Goal: Task Accomplishment & Management: Use online tool/utility

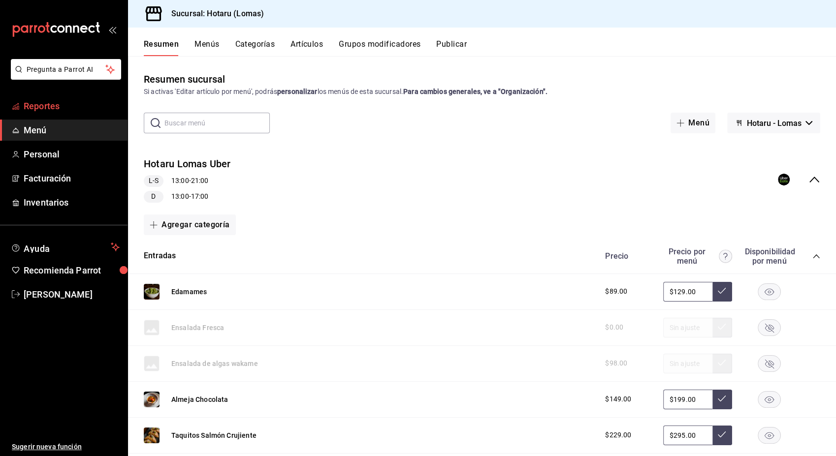
click at [43, 108] on font "Reportes" at bounding box center [42, 106] width 36 height 10
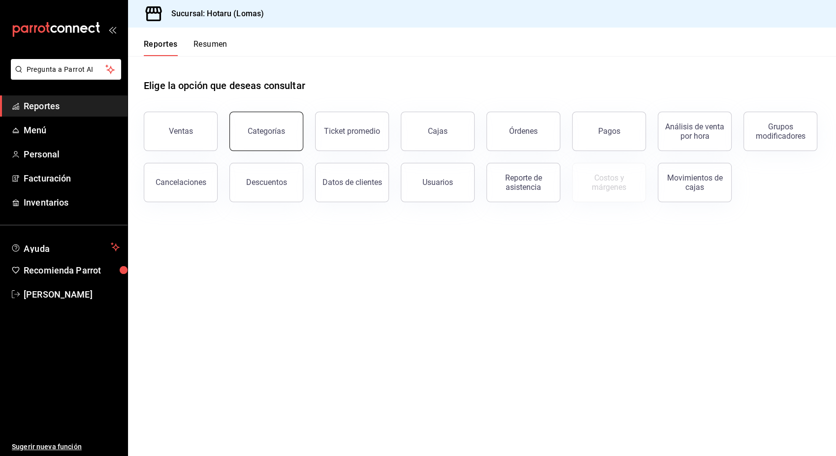
click at [276, 124] on button "Categorías" at bounding box center [266, 131] width 74 height 39
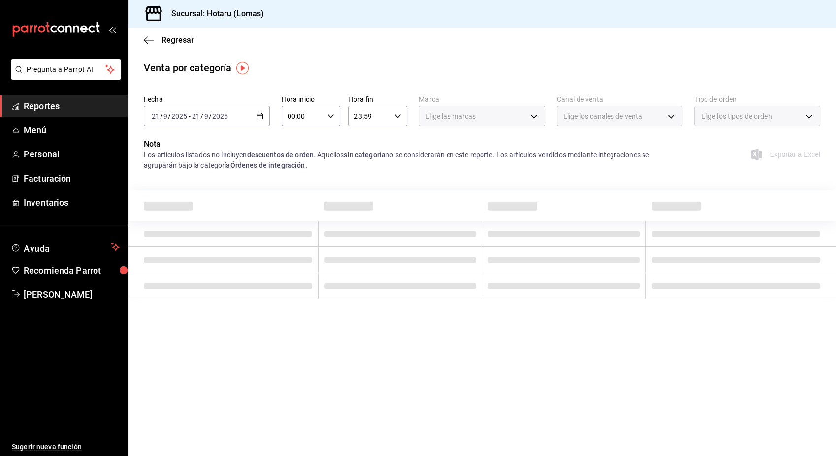
click at [254, 116] on div "[DATE] [DATE] - [DATE] [DATE]" at bounding box center [207, 116] width 126 height 21
click at [175, 142] on span "Hoy" at bounding box center [190, 146] width 76 height 10
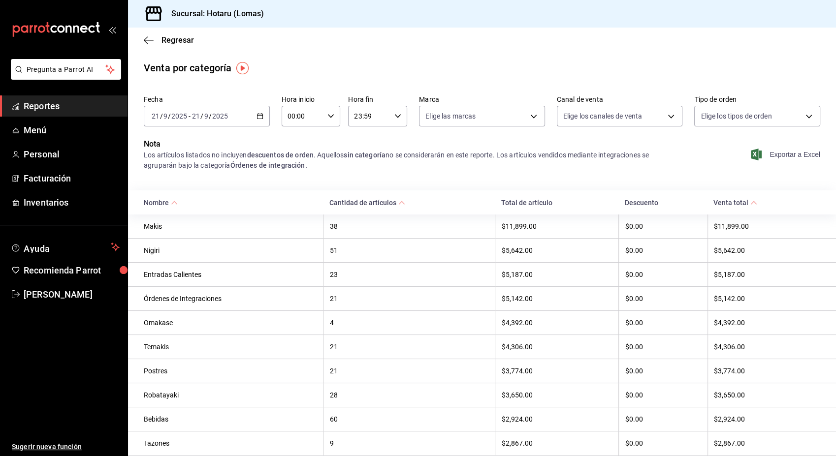
click at [785, 157] on font "Exportar a Excel" at bounding box center [794, 155] width 51 height 8
click at [254, 117] on div "[DATE] [DATE] - [DATE] [DATE]" at bounding box center [207, 116] width 126 height 21
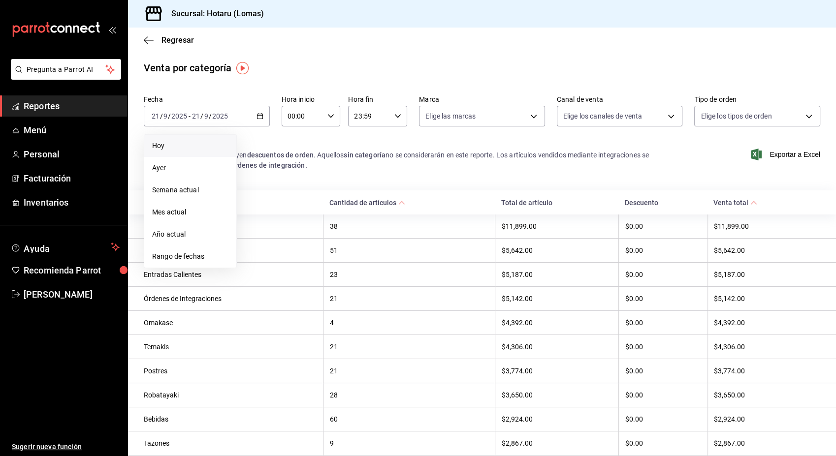
click at [22, 110] on link "Reportes" at bounding box center [63, 105] width 127 height 21
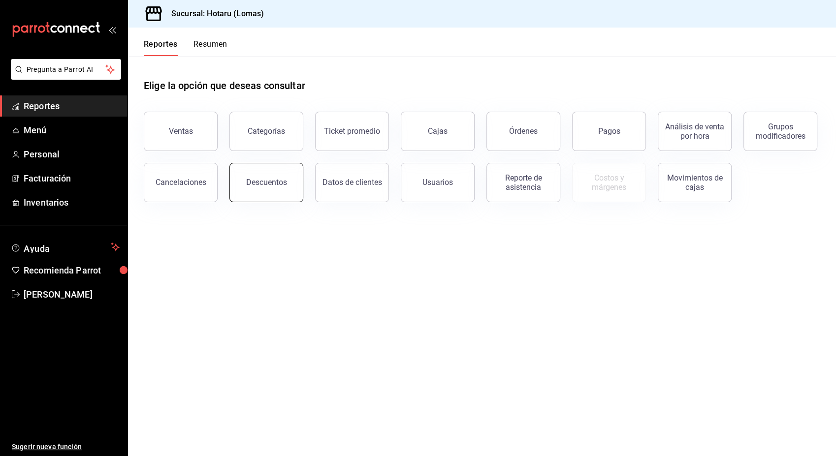
click at [265, 186] on div "Descuentos" at bounding box center [266, 182] width 41 height 9
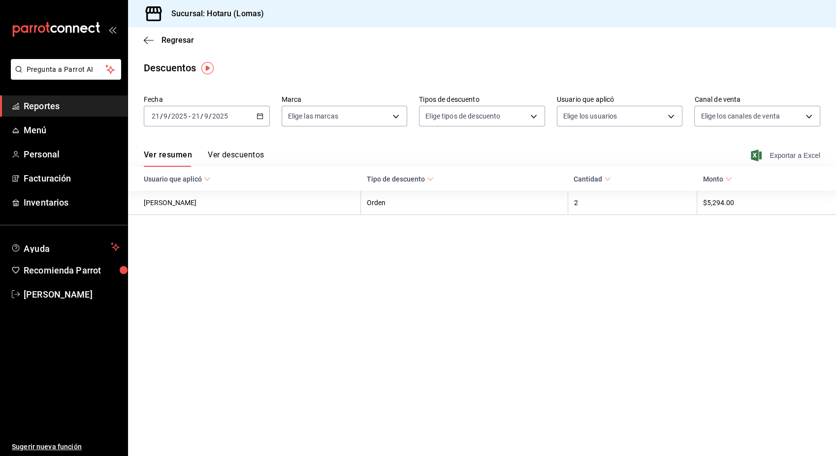
click at [795, 154] on font "Exportar a Excel" at bounding box center [794, 156] width 51 height 8
click at [149, 44] on icon "button" at bounding box center [149, 40] width 10 height 9
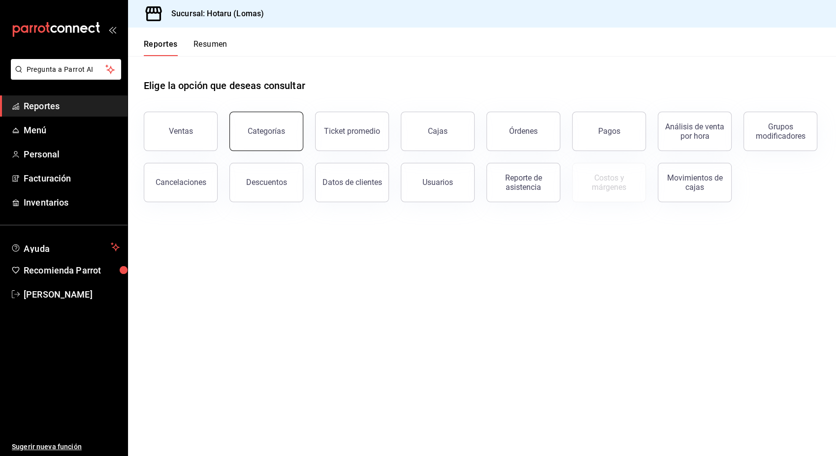
click at [264, 129] on div "Categorías" at bounding box center [266, 131] width 37 height 9
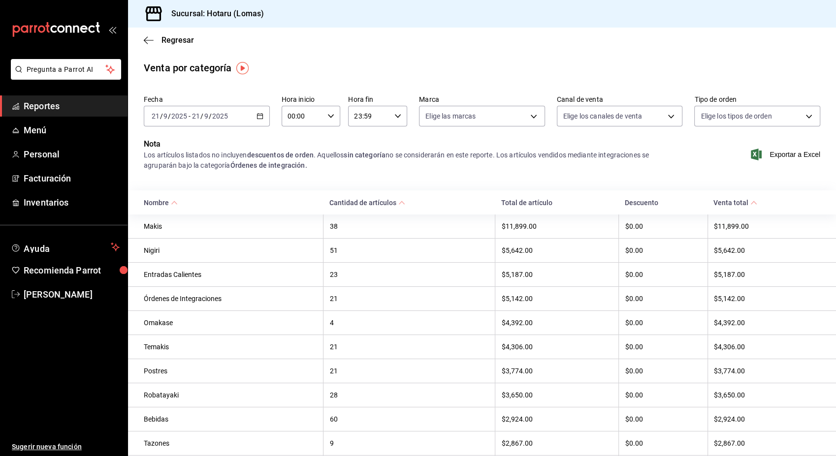
click at [260, 118] on icon "button" at bounding box center [259, 116] width 7 height 7
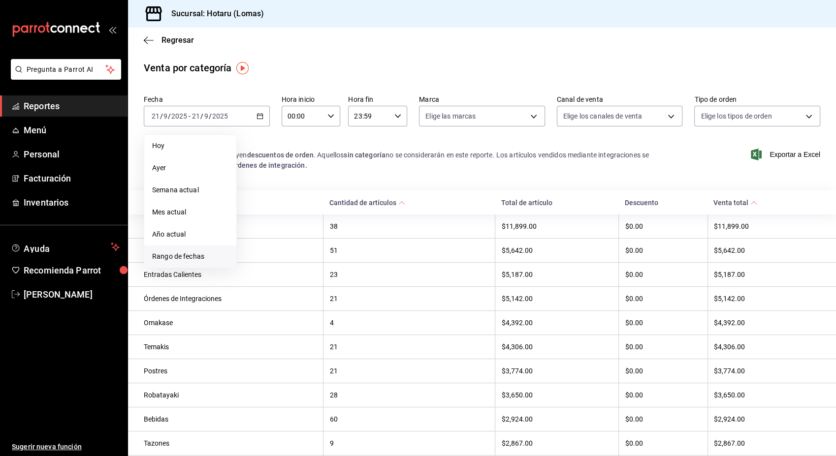
click at [185, 255] on span "Rango de fechas" at bounding box center [190, 257] width 76 height 10
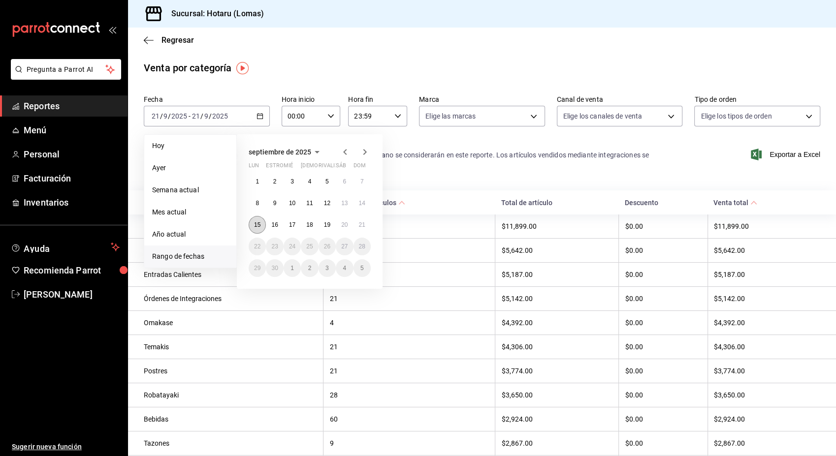
click at [260, 228] on button "15" at bounding box center [257, 225] width 17 height 18
click at [256, 226] on abbr "15" at bounding box center [257, 225] width 6 height 7
click at [362, 225] on abbr "21" at bounding box center [362, 225] width 6 height 7
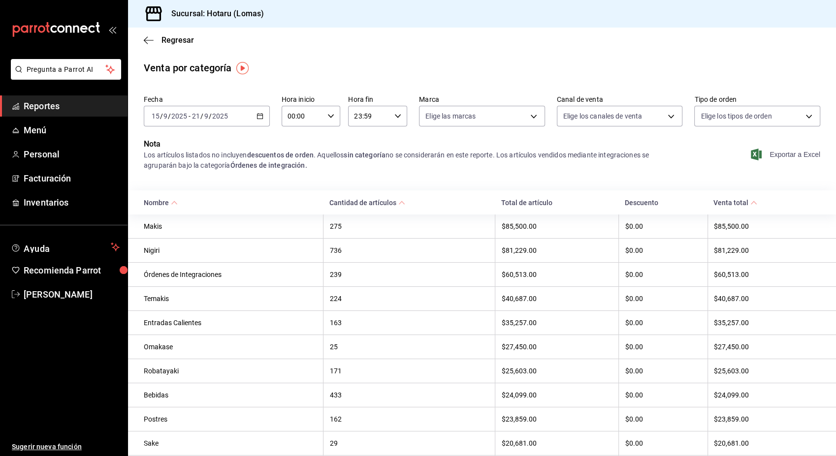
click at [791, 152] on font "Exportar a Excel" at bounding box center [794, 155] width 51 height 8
